Goal: Information Seeking & Learning: Learn about a topic

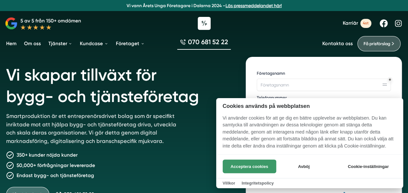
click at [256, 166] on button "Acceptera cookies" at bounding box center [250, 166] width 54 height 14
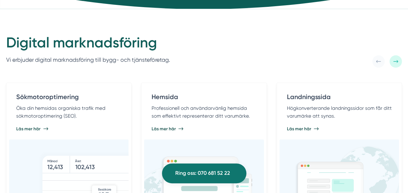
scroll to position [325, 0]
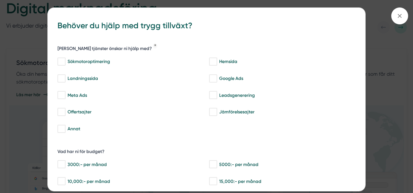
click at [394, 24] on div "bbc9b822-b2c6-488a-ab3e-9a2d59e49c7c Behöver du hjälp med trygg tillväxt? Vilka…" at bounding box center [206, 96] width 413 height 193
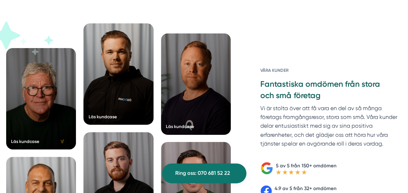
scroll to position [1068, 0]
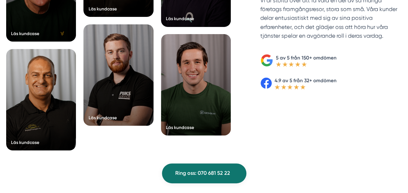
click at [400, 96] on div "Våra kunder Fantastiska omdömen från stora och små företag Vi är stolta över at…" at bounding box center [324, 37] width 156 height 242
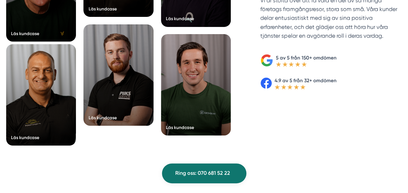
click at [62, 99] on div at bounding box center [41, 94] width 70 height 101
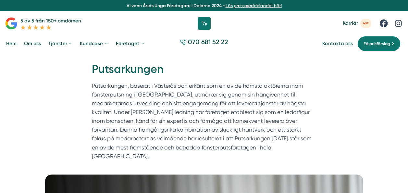
scroll to position [115, 0]
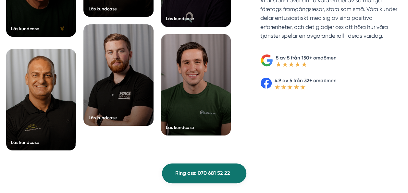
click at [34, 26] on div "Läs kundcase" at bounding box center [25, 29] width 28 height 6
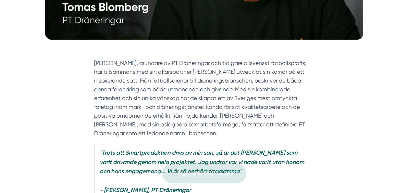
scroll to position [331, 0]
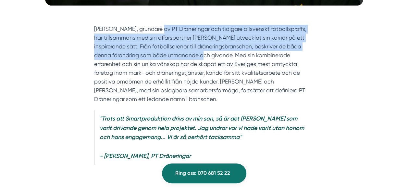
drag, startPoint x: 165, startPoint y: 27, endPoint x: 222, endPoint y: 62, distance: 66.9
click at [222, 62] on section "Tomas Blomberg, grundare av PT Dräneringar och tidigare allsvenskt fotbollsprof…" at bounding box center [204, 66] width 220 height 82
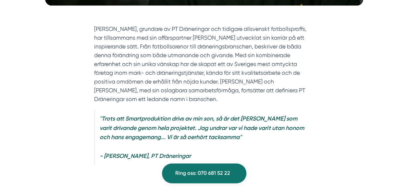
drag, startPoint x: 222, startPoint y: 62, endPoint x: 234, endPoint y: 67, distance: 13.4
click at [234, 67] on section "Tomas Blomberg, grundare av PT Dräneringar och tidigare allsvenskt fotbollsprof…" at bounding box center [204, 66] width 220 height 82
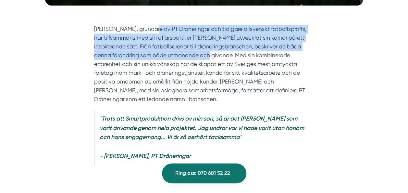
drag, startPoint x: 158, startPoint y: 29, endPoint x: 220, endPoint y: 57, distance: 68.4
click at [220, 57] on section "Tomas Blomberg, grundare av PT Dräneringar och tidigare allsvenskt fotbollsprof…" at bounding box center [204, 66] width 220 height 82
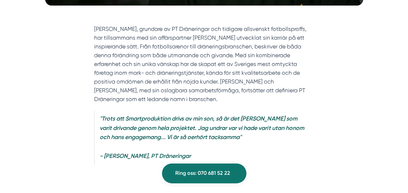
drag, startPoint x: 220, startPoint y: 57, endPoint x: 232, endPoint y: 64, distance: 13.8
click at [232, 64] on section "Tomas Blomberg, grundare av PT Dräneringar och tidigare allsvenskt fotbollsprof…" at bounding box center [204, 66] width 220 height 82
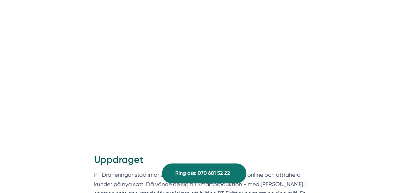
scroll to position [507, 0]
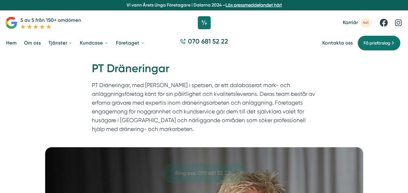
scroll to position [18, 0]
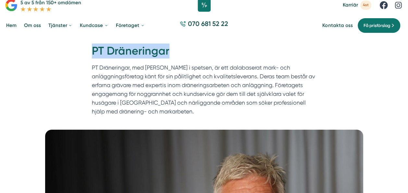
drag, startPoint x: 93, startPoint y: 44, endPoint x: 185, endPoint y: 52, distance: 92.9
click at [185, 52] on h1 "PT Dräneringar" at bounding box center [204, 54] width 225 height 20
drag, startPoint x: 185, startPoint y: 52, endPoint x: 143, endPoint y: 52, distance: 42.2
copy h1 "PT Dräneringar"
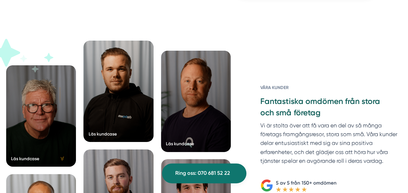
scroll to position [966, 0]
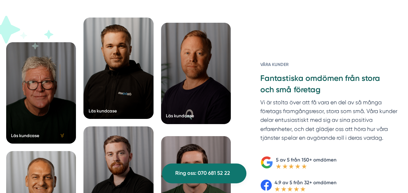
click at [193, 66] on div at bounding box center [196, 73] width 70 height 101
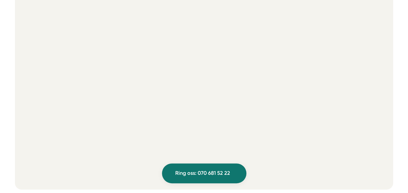
scroll to position [280, 0]
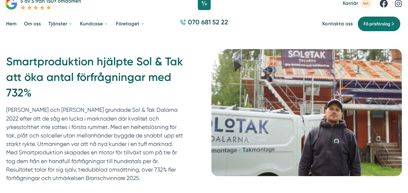
scroll to position [31, 0]
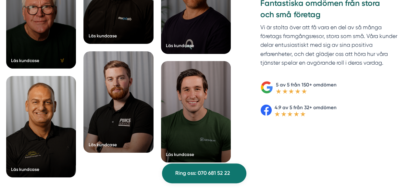
scroll to position [1067, 0]
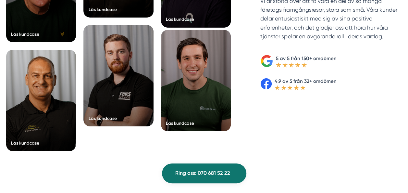
click at [193, 88] on div at bounding box center [196, 80] width 70 height 101
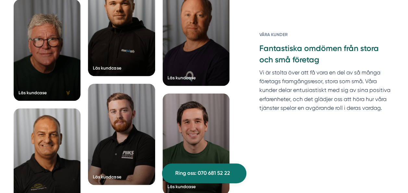
scroll to position [1639, 0]
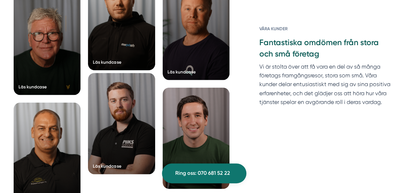
click at [116, 114] on div at bounding box center [121, 123] width 67 height 101
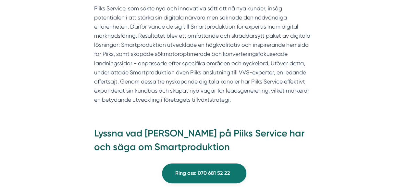
scroll to position [484, 0]
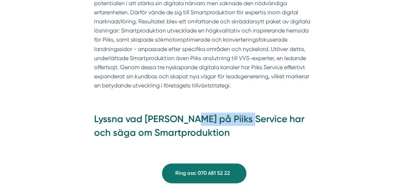
drag, startPoint x: 192, startPoint y: 108, endPoint x: 244, endPoint y: 110, distance: 52.3
click at [244, 112] on h2 "Lyssna vad Gustav på Piiks Service har och säga om Smartproduktion" at bounding box center [204, 127] width 220 height 31
drag, startPoint x: 244, startPoint y: 110, endPoint x: 235, endPoint y: 110, distance: 9.4
copy h2 "Piiks Service"
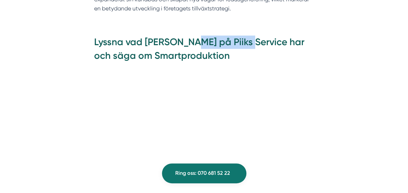
scroll to position [569, 0]
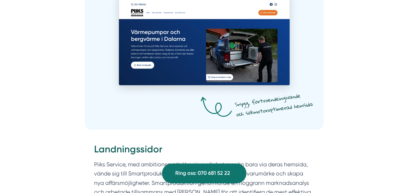
scroll to position [998, 0]
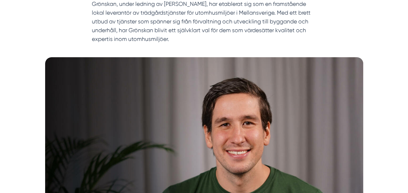
scroll to position [38, 0]
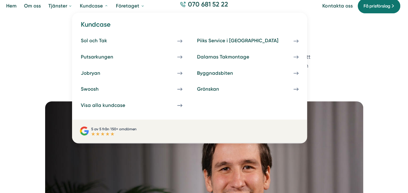
click at [93, 7] on link "Kundcase" at bounding box center [94, 6] width 31 height 16
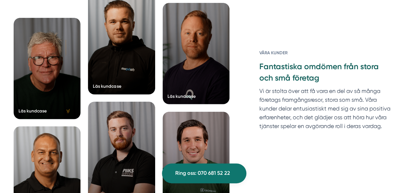
scroll to position [2032, 0]
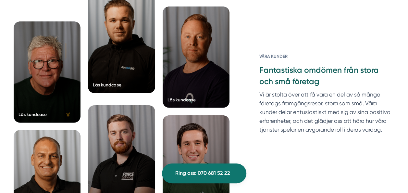
click at [149, 57] on div at bounding box center [121, 42] width 67 height 101
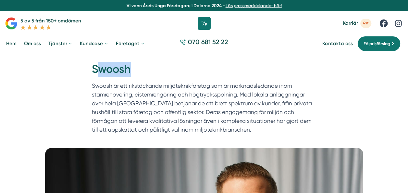
drag, startPoint x: 95, startPoint y: 68, endPoint x: 139, endPoint y: 67, distance: 43.8
click at [139, 67] on h1 "Swoosh" at bounding box center [204, 72] width 225 height 20
drag, startPoint x: 139, startPoint y: 67, endPoint x: 122, endPoint y: 68, distance: 16.3
click at [122, 68] on h1 "Swoosh" at bounding box center [204, 72] width 225 height 20
click at [102, 68] on h1 "Swoosh" at bounding box center [204, 72] width 225 height 20
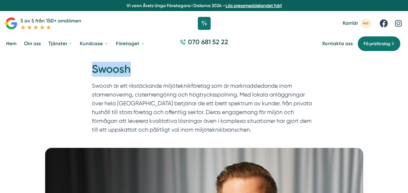
drag, startPoint x: 91, startPoint y: 68, endPoint x: 136, endPoint y: 67, distance: 44.8
click at [136, 67] on div "Hem » Kundcase » Swoosh Swoosh Swoosh är ett rikstäckande miljöteknikföretag so…" at bounding box center [204, 100] width 237 height 76
drag, startPoint x: 136, startPoint y: 67, endPoint x: 123, endPoint y: 67, distance: 13.0
copy h1 "Swoosh"
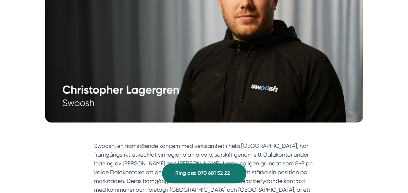
scroll to position [163, 0]
